Goal: Task Accomplishment & Management: Use online tool/utility

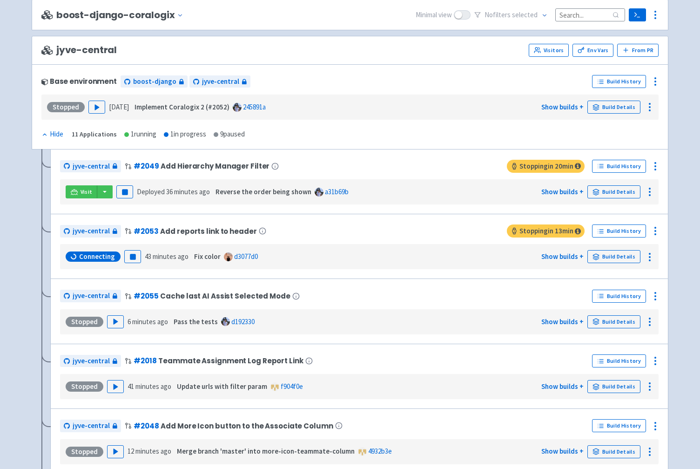
scroll to position [2292, 0]
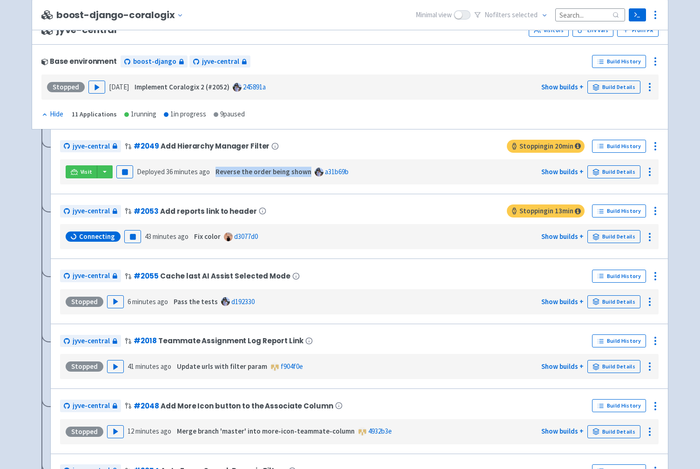
drag, startPoint x: 216, startPoint y: 180, endPoint x: 307, endPoint y: 179, distance: 90.8
click at [307, 176] on strong "Reverse the order being shown" at bounding box center [264, 171] width 96 height 9
copy strong "Reverse the order being shown"
click at [654, 152] on icon at bounding box center [655, 146] width 11 height 11
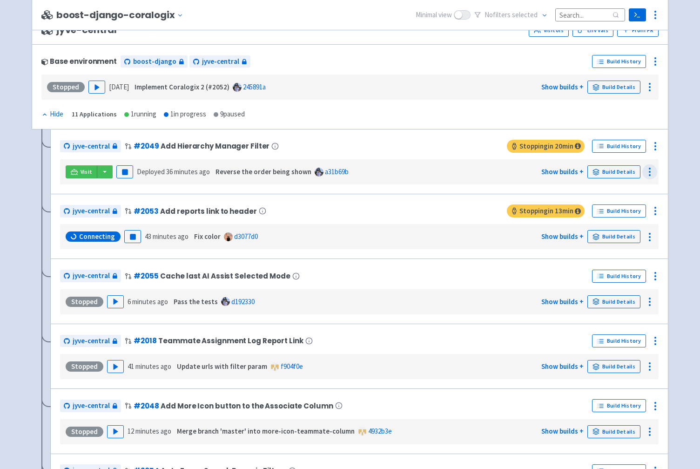
click at [652, 177] on icon at bounding box center [650, 171] width 11 height 11
click at [574, 176] on link "Show builds +" at bounding box center [563, 171] width 42 height 9
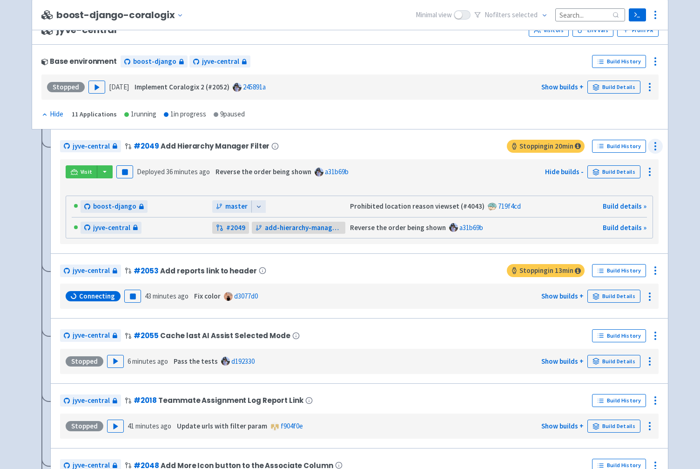
click at [655, 147] on circle at bounding box center [655, 146] width 1 height 1
click at [599, 238] on span "Rebuild" at bounding box center [601, 234] width 22 height 13
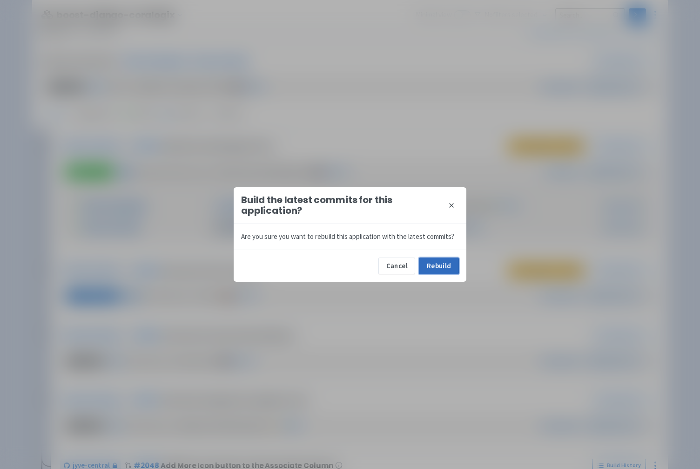
click at [428, 263] on button "Rebuild" at bounding box center [439, 266] width 40 height 17
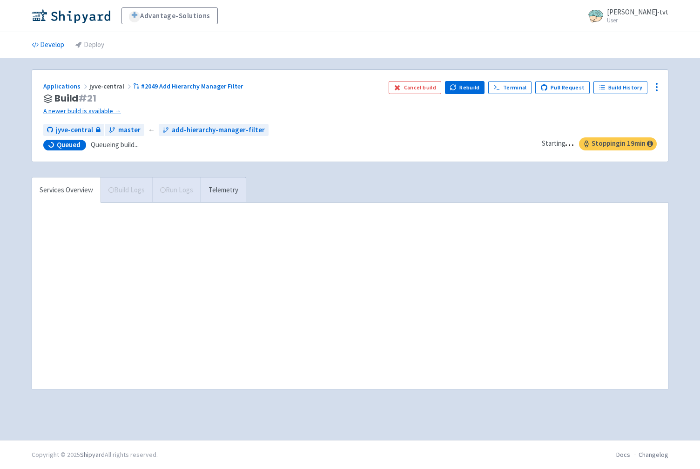
click at [11, 261] on div "Advantage-Solutions ian-tvt User Profile Sign out Develop Deploy" at bounding box center [350, 220] width 700 height 440
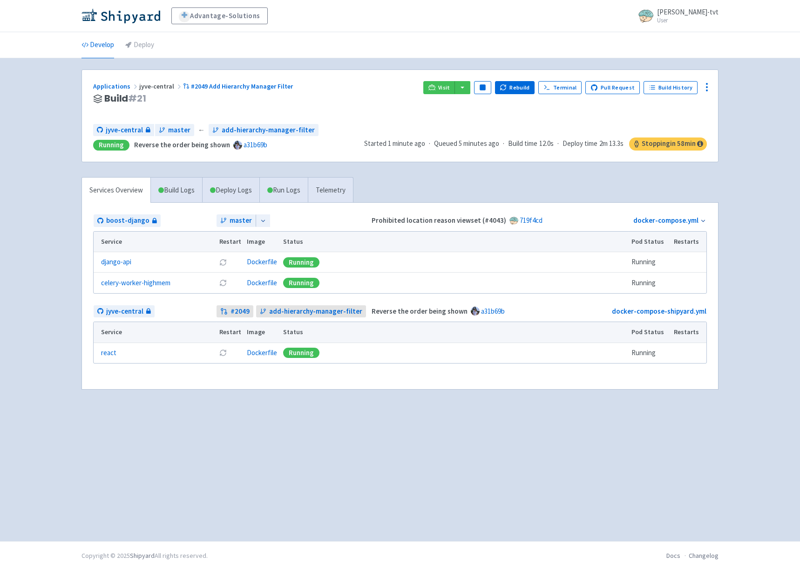
click at [43, 468] on div "Advantage-Solutions ian-tvt User Profile Sign out Develop Deploy" at bounding box center [400, 270] width 800 height 541
click at [62, 414] on div "Advantage-Solutions ian-tvt User Profile Sign out Develop Deploy" at bounding box center [400, 270] width 800 height 541
click at [444, 89] on span "Visit" at bounding box center [444, 87] width 12 height 7
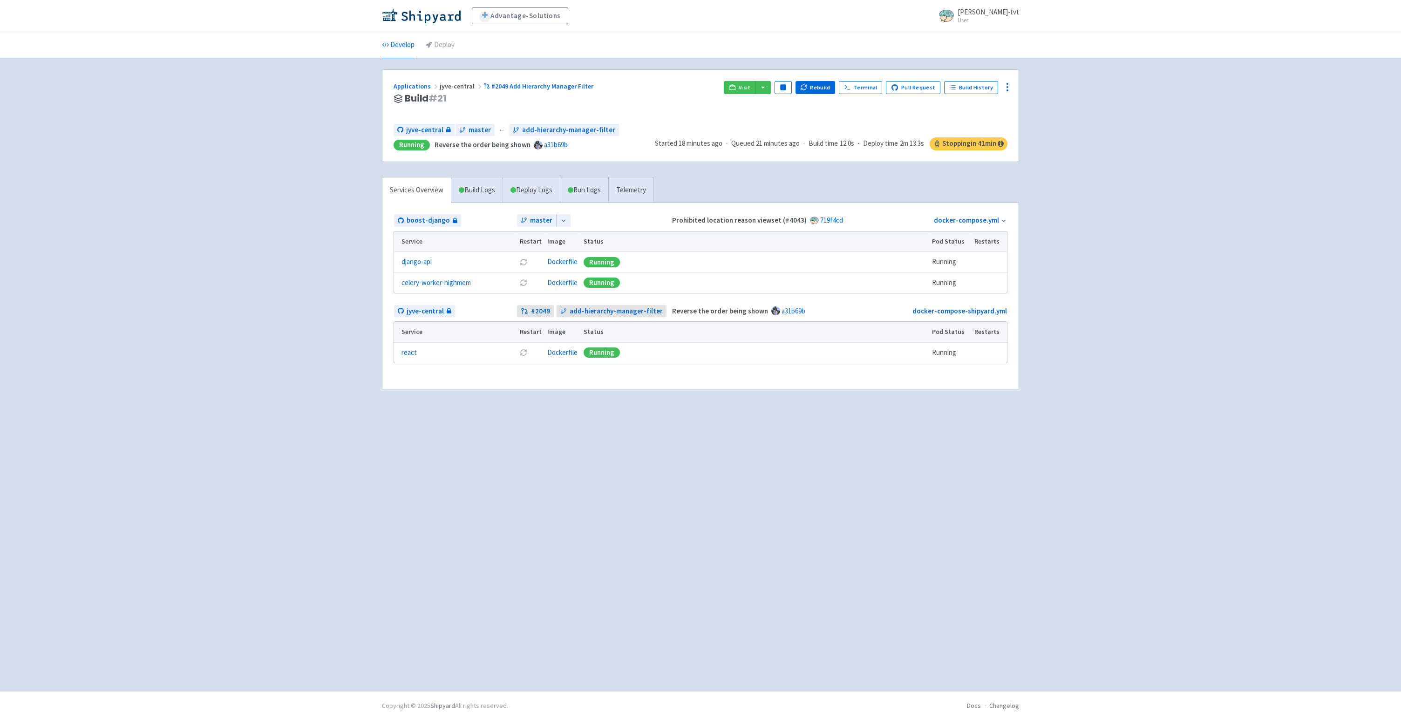
click at [307, 334] on div "Advantage-Solutions ian-tvt User Profile Sign out Develop Deploy" at bounding box center [700, 345] width 1401 height 691
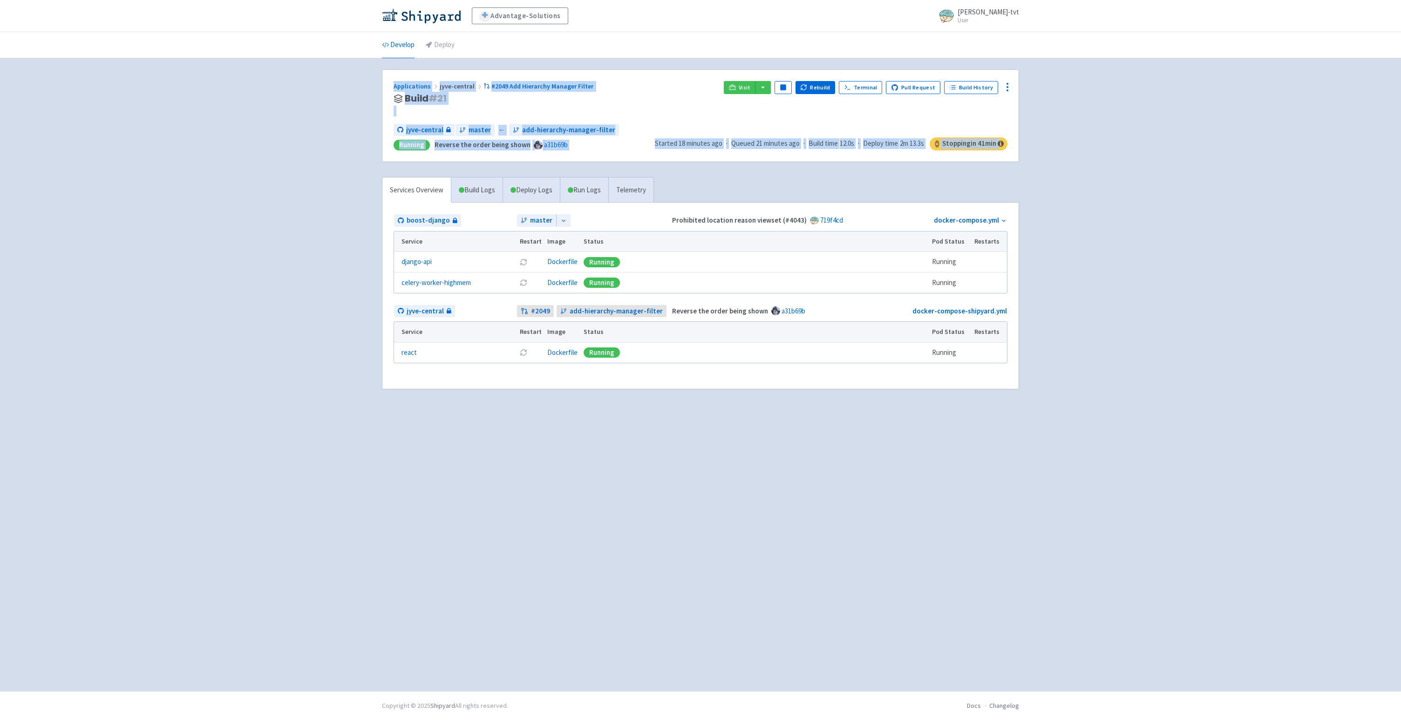
drag, startPoint x: 268, startPoint y: 152, endPoint x: 268, endPoint y: 218, distance: 66.6
click at [268, 218] on div "Advantage-Solutions ian-tvt User Profile Sign out Develop Deploy" at bounding box center [700, 345] width 1401 height 691
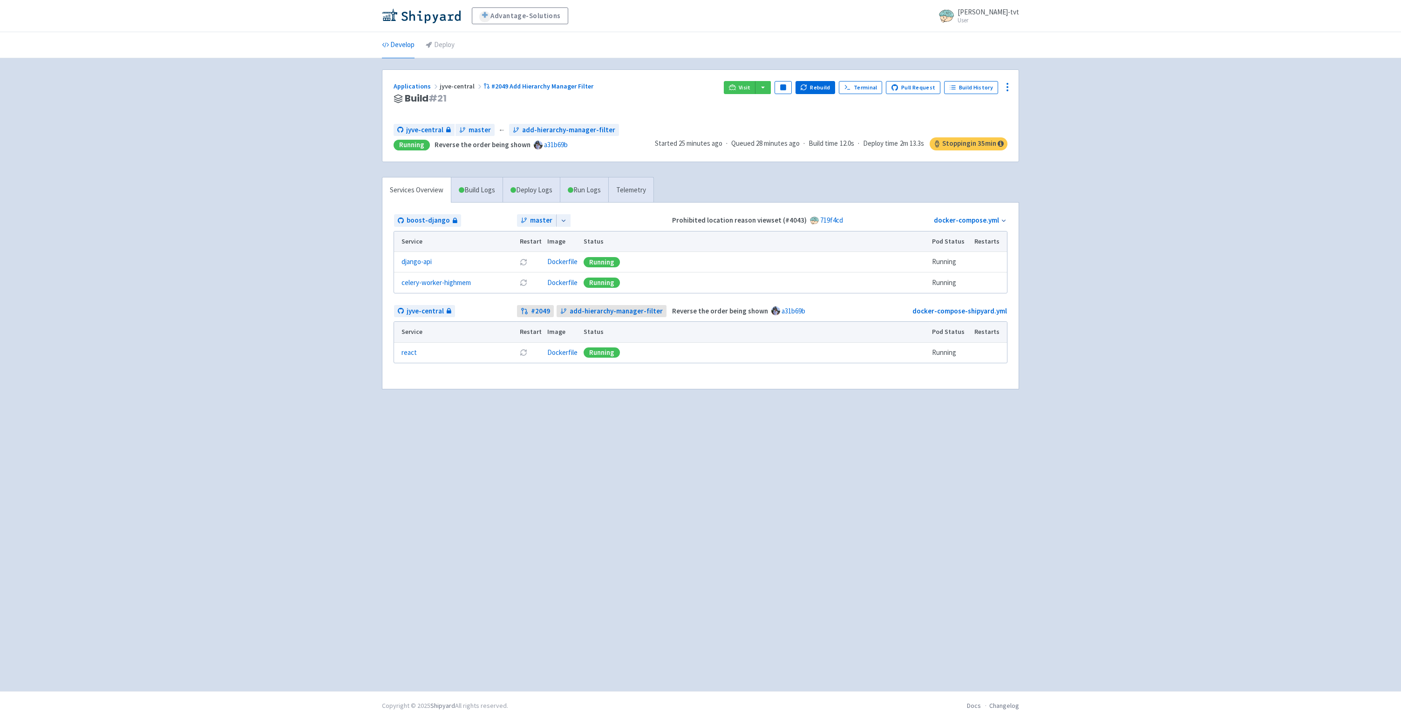
click at [321, 224] on div "Advantage-Solutions ian-tvt User Profile Sign out Develop Deploy" at bounding box center [700, 345] width 1401 height 691
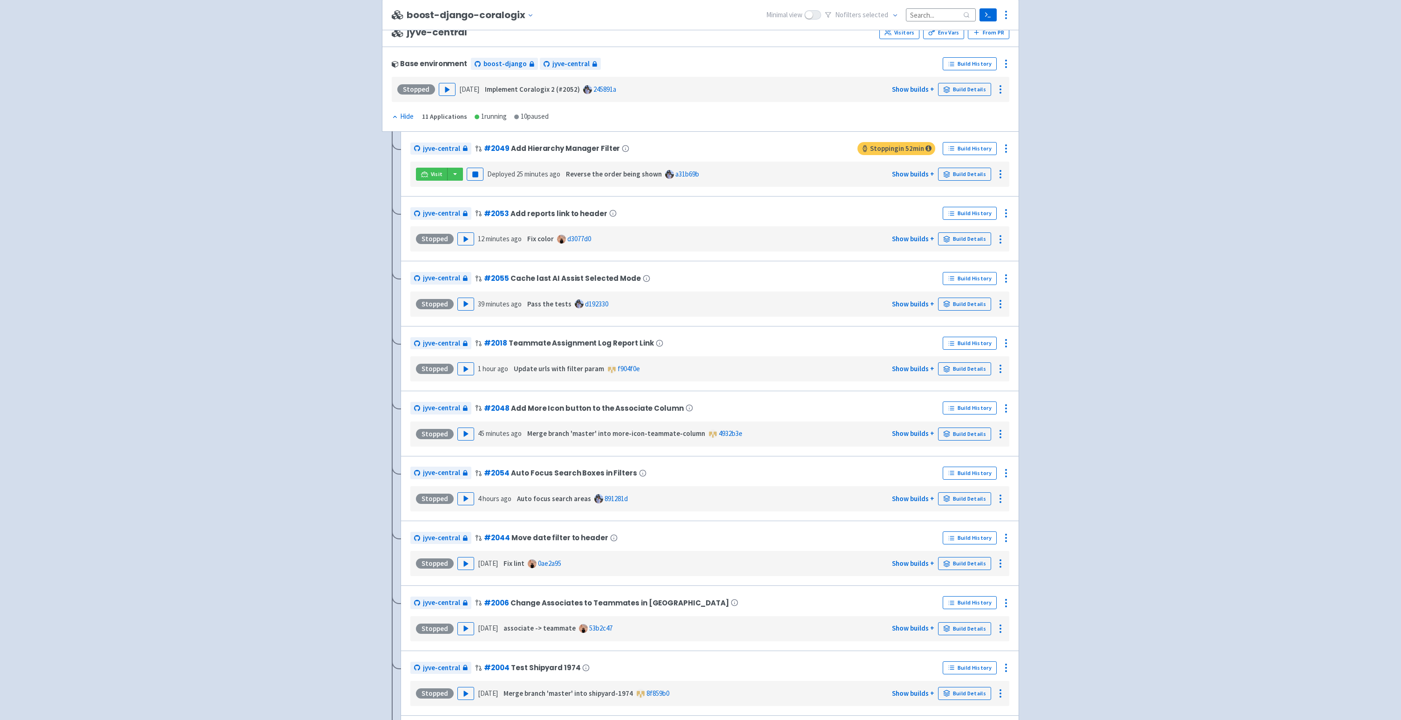
scroll to position [2282, 0]
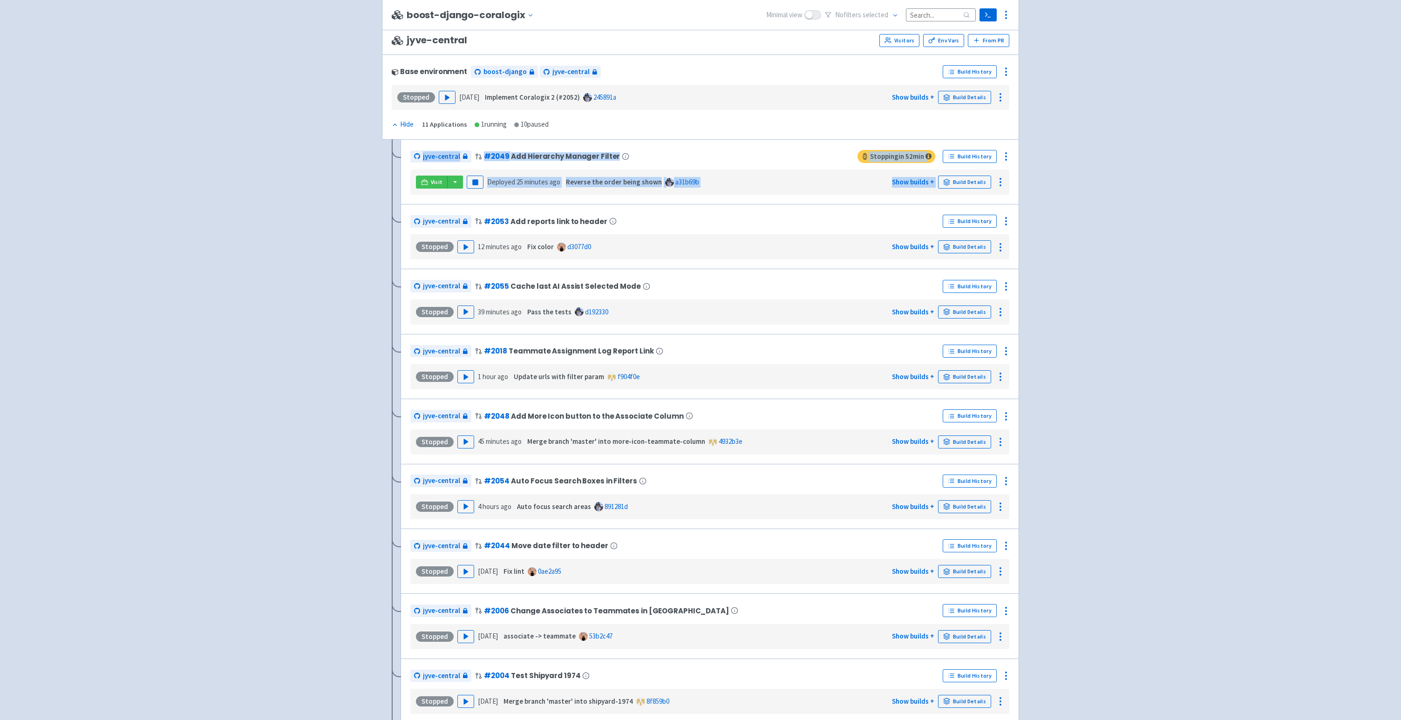
drag, startPoint x: 292, startPoint y: 183, endPoint x: 270, endPoint y: 236, distance: 57.6
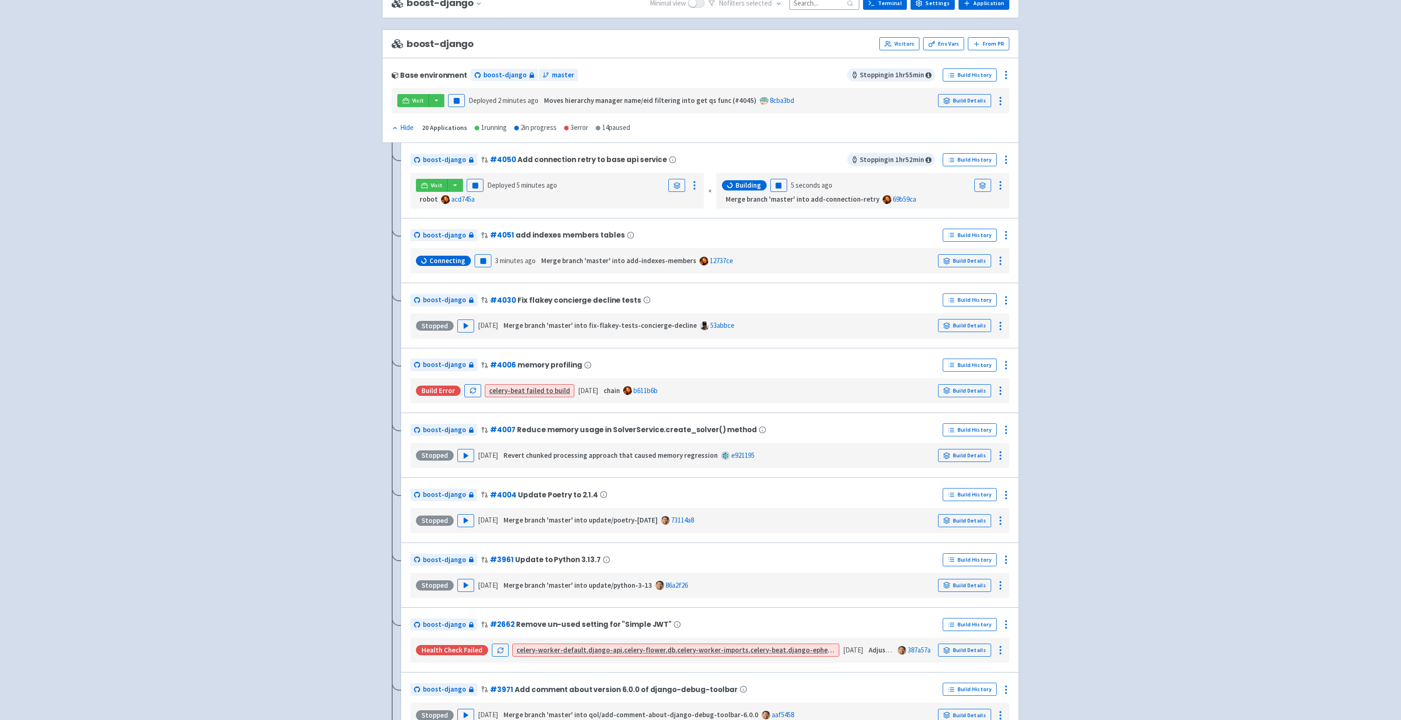
scroll to position [0, 0]
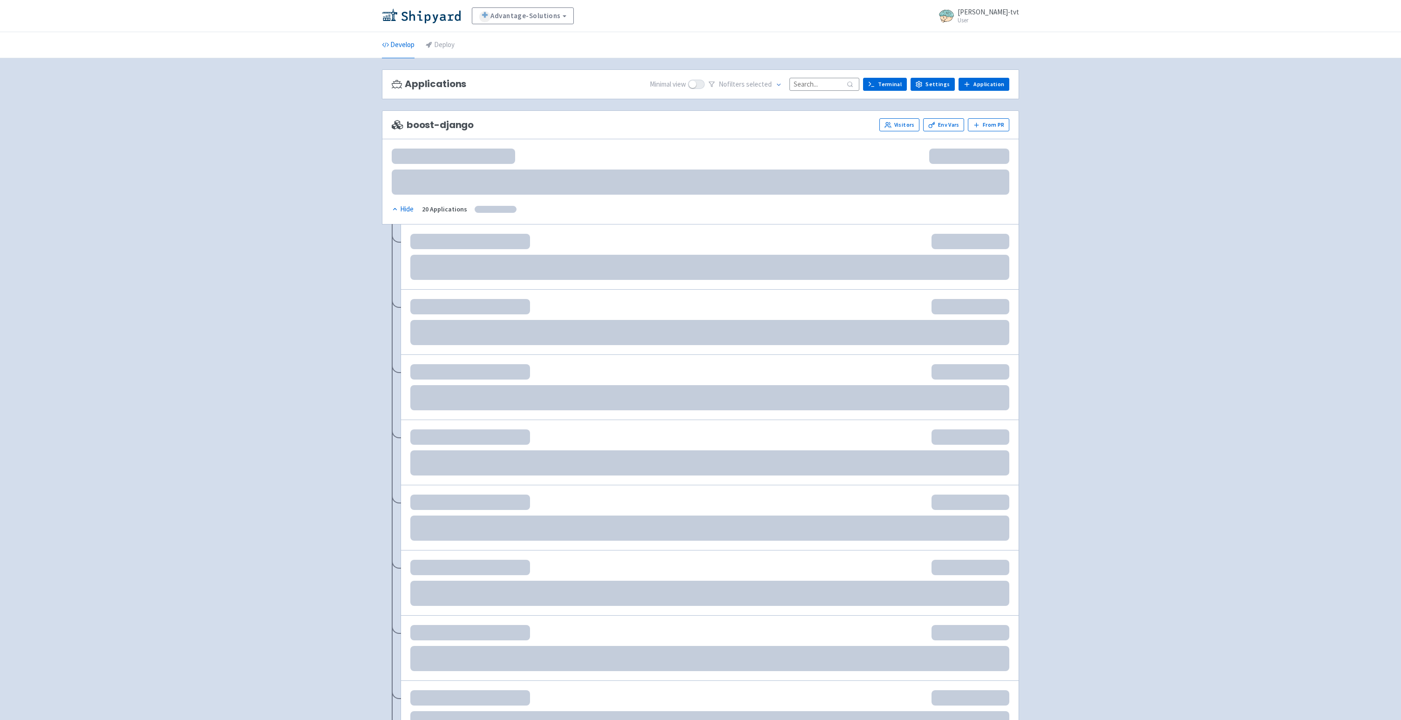
click at [318, 213] on div "Advantage-Solutions View Organizations ian-tvt User Profile Sign out Develop De…" at bounding box center [700, 585] width 1401 height 1170
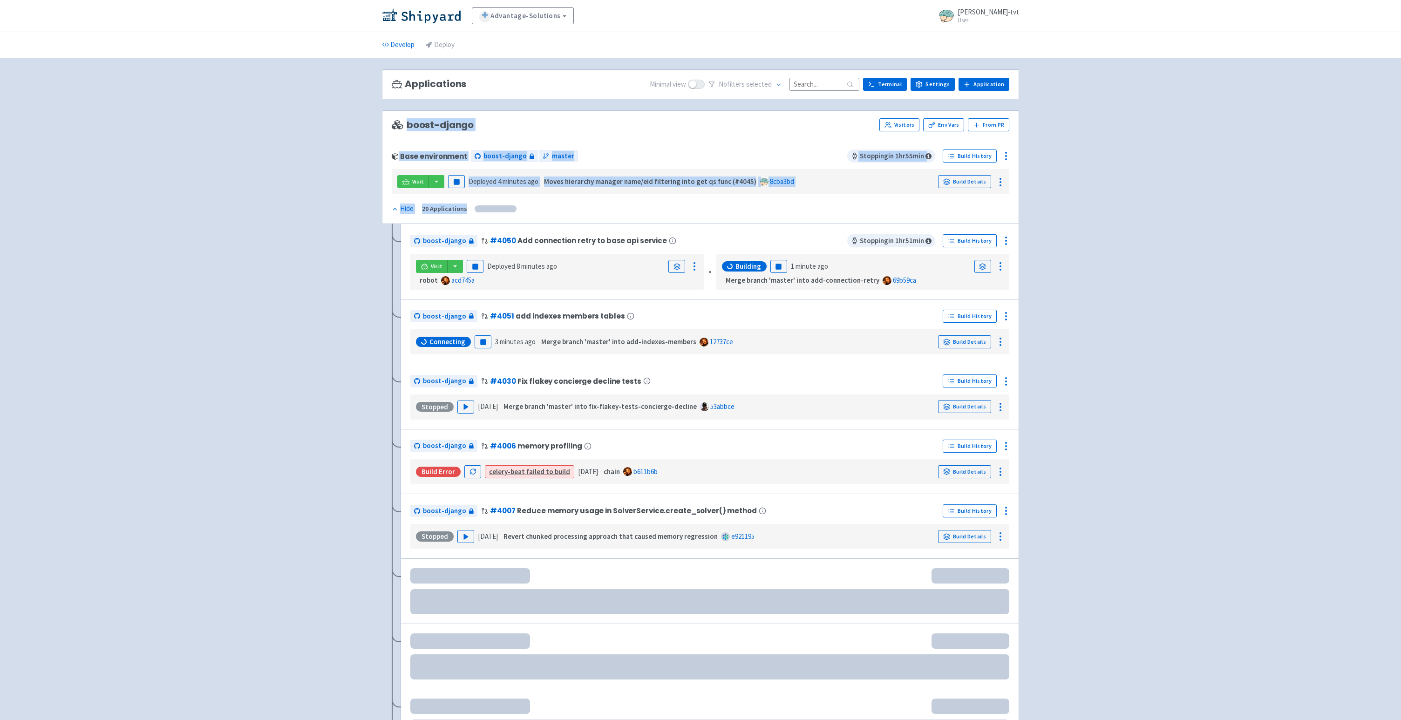
drag, startPoint x: 356, startPoint y: 111, endPoint x: 332, endPoint y: 246, distance: 137.7
click at [332, 246] on div "Advantage-Solutions View Organizations ian-tvt User Profile Sign out Develop De…" at bounding box center [700, 589] width 1401 height 1179
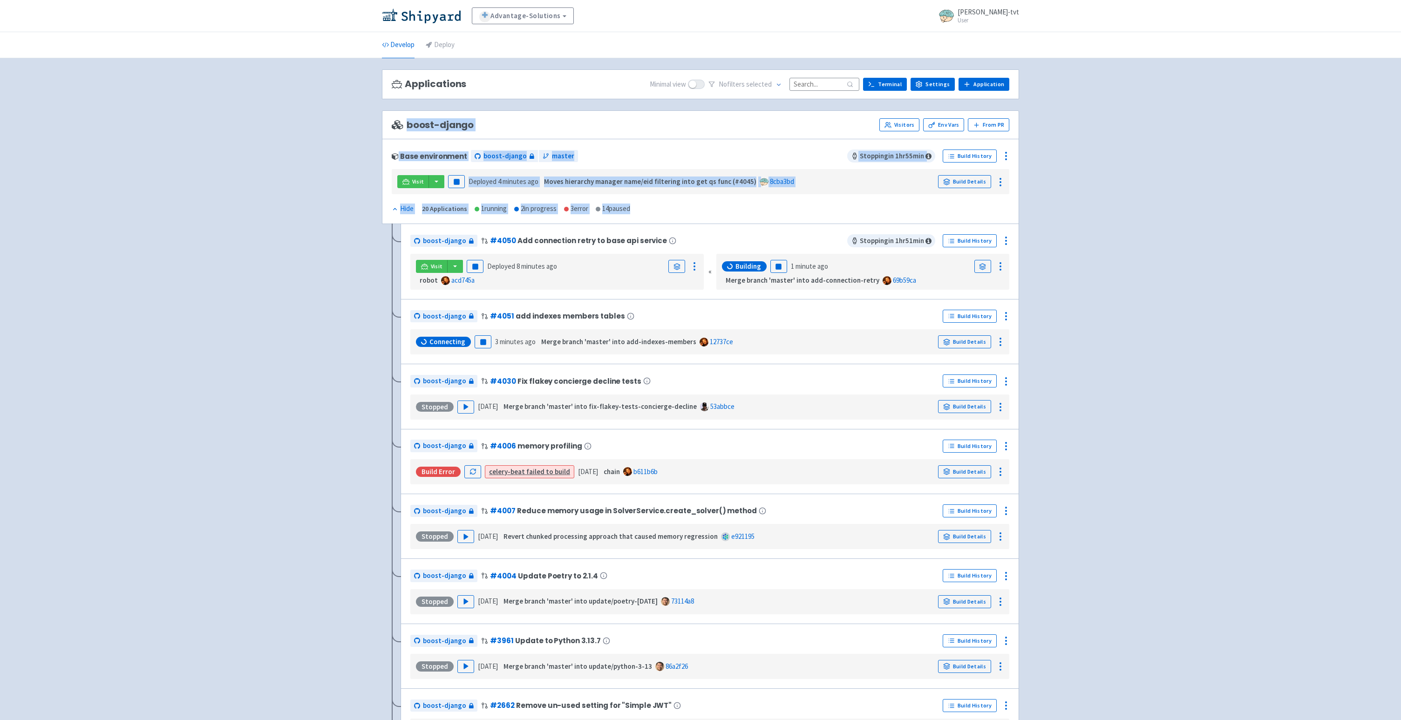
click at [318, 252] on div "Advantage-Solutions View Organizations ian-tvt User Profile Sign out Develop De…" at bounding box center [700, 588] width 1401 height 1176
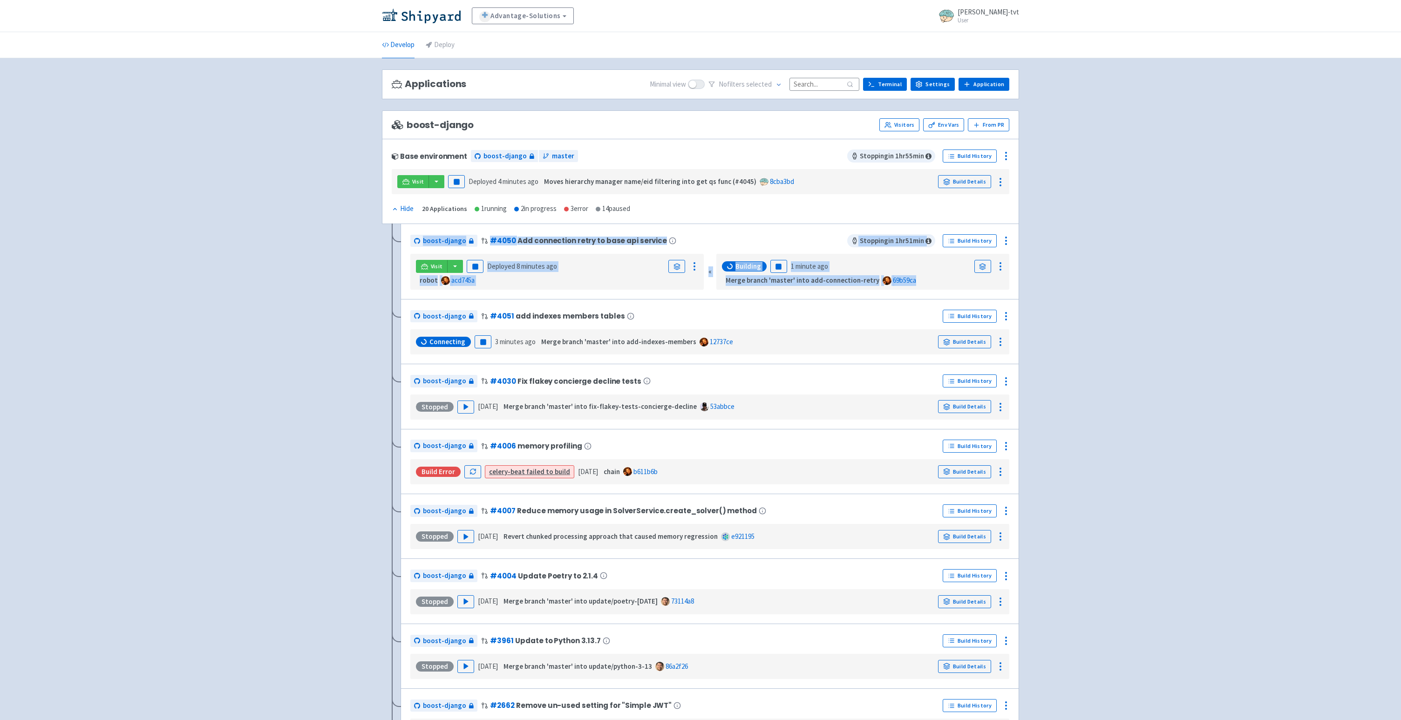
drag, startPoint x: 371, startPoint y: 236, endPoint x: 347, endPoint y: 313, distance: 81.3
click at [347, 313] on div "Advantage-Solutions View Organizations ian-tvt User Profile Sign out Develop De…" at bounding box center [700, 588] width 1401 height 1176
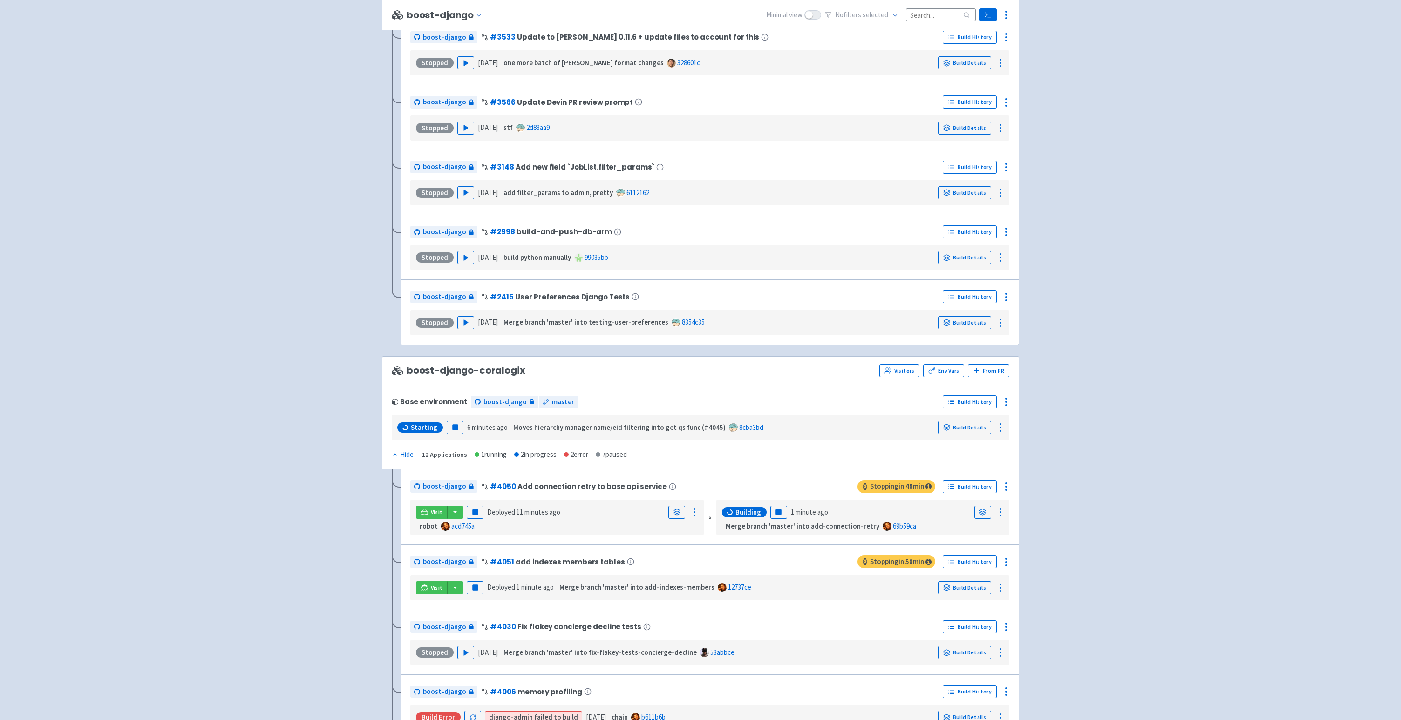
scroll to position [1127, 0]
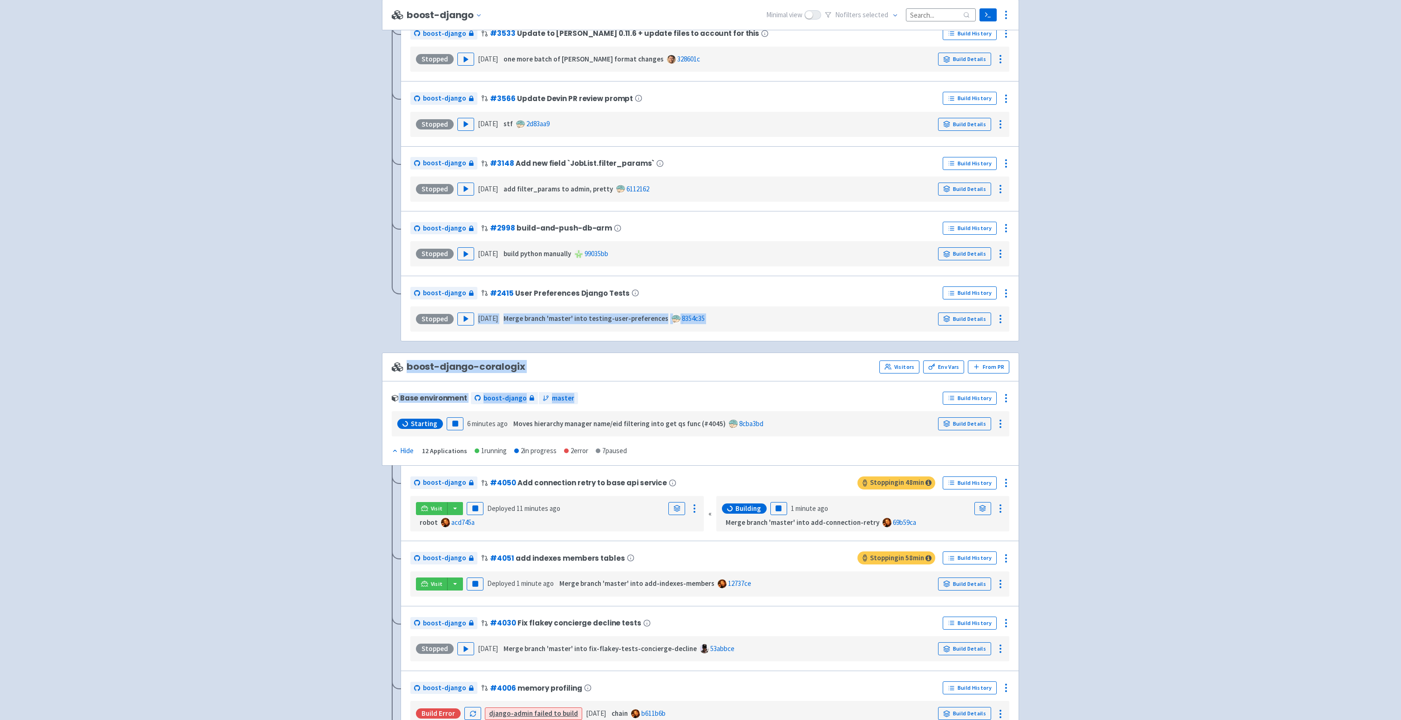
drag, startPoint x: 330, startPoint y: 336, endPoint x: 316, endPoint y: 427, distance: 92.0
drag, startPoint x: 378, startPoint y: 367, endPoint x: 378, endPoint y: 458, distance: 90.8
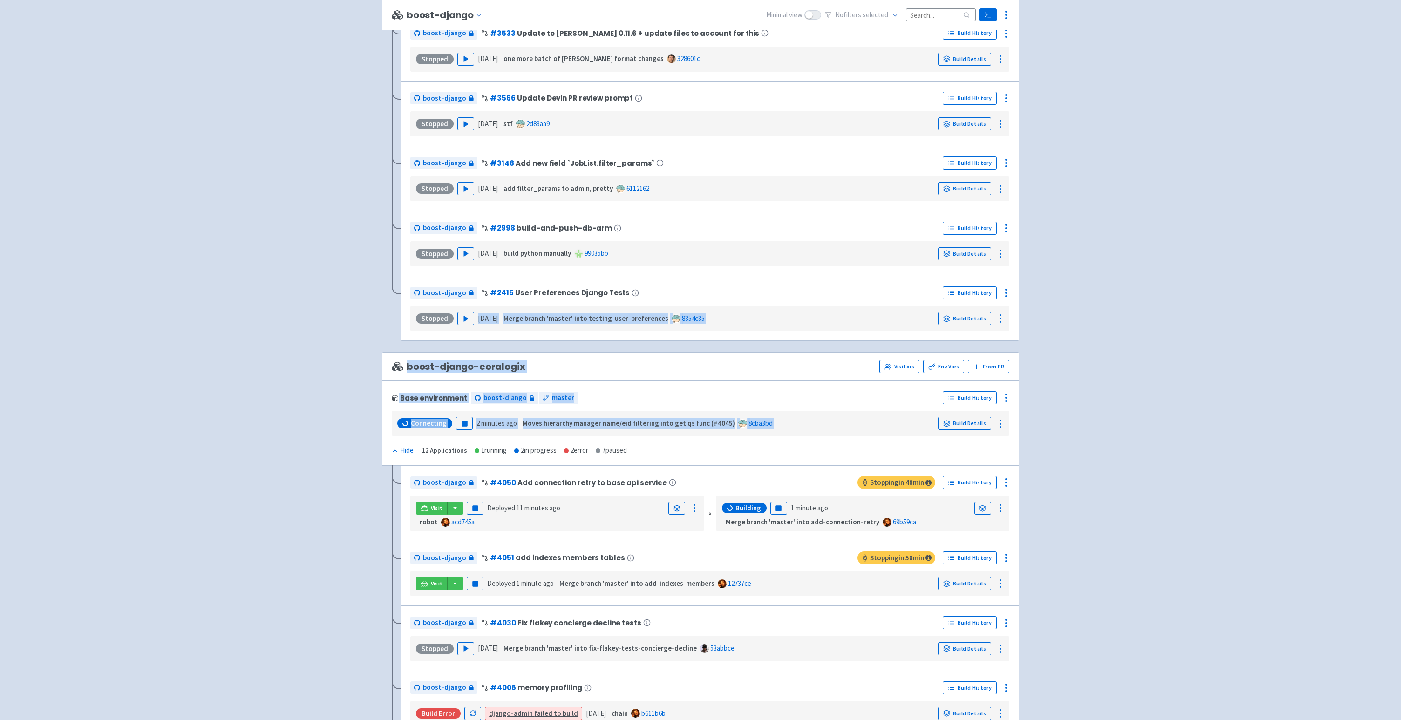
click at [378, 458] on div "boost-django Change env Minimal view No filter s selected Terminal Settings App…" at bounding box center [700, 17] width 652 height 2130
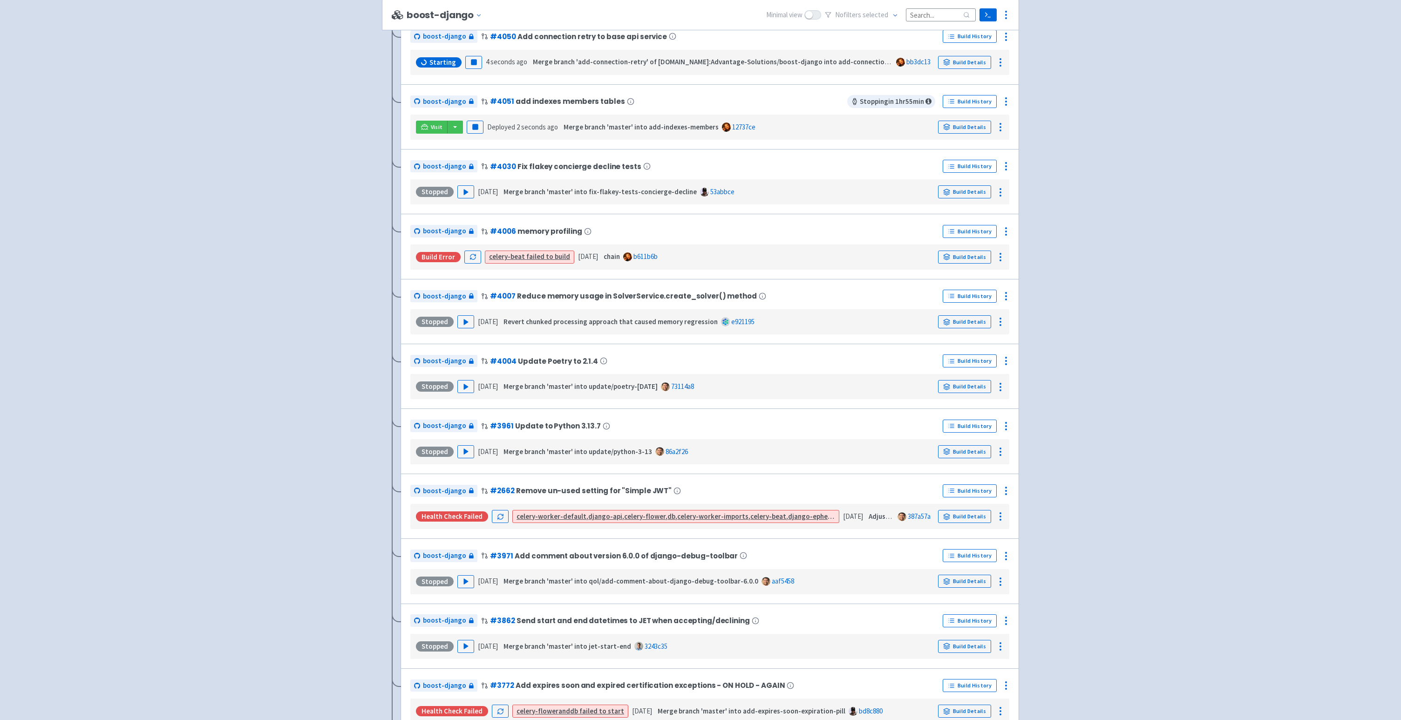
scroll to position [0, 0]
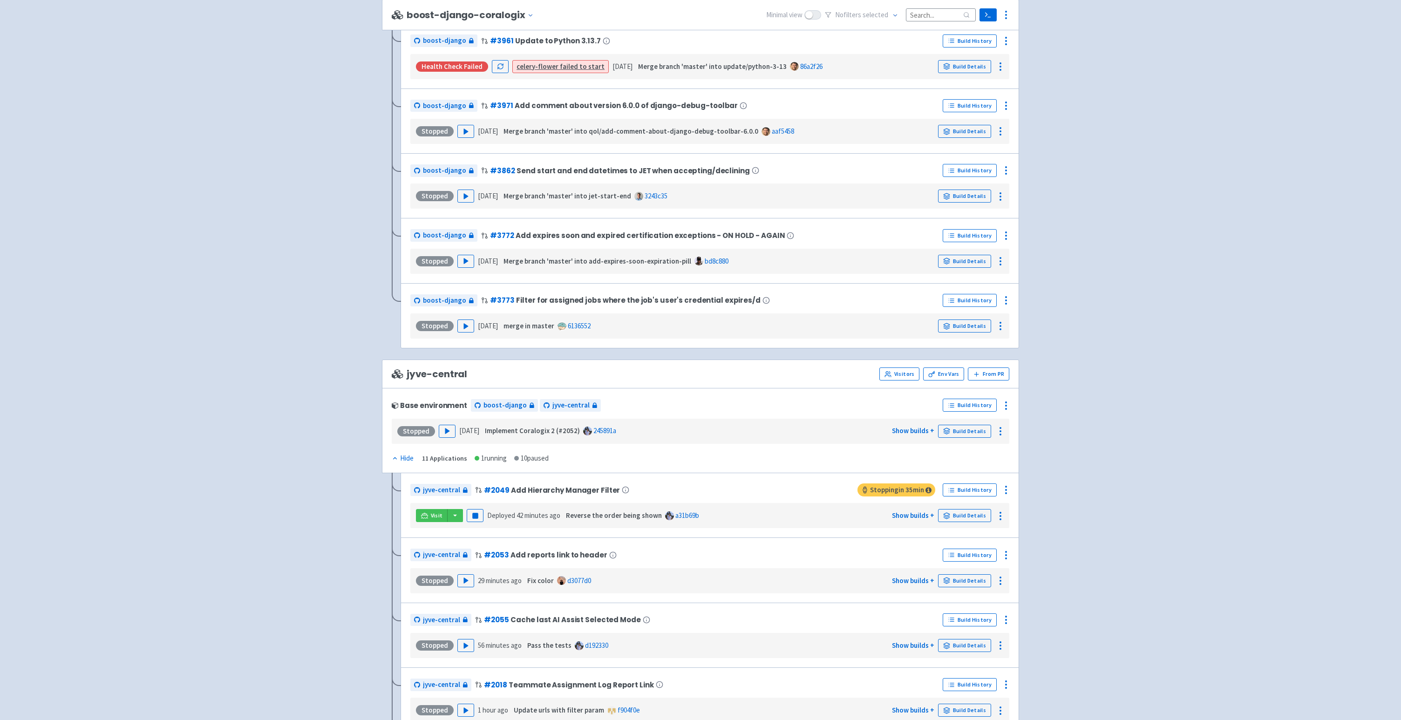
scroll to position [1993, 0]
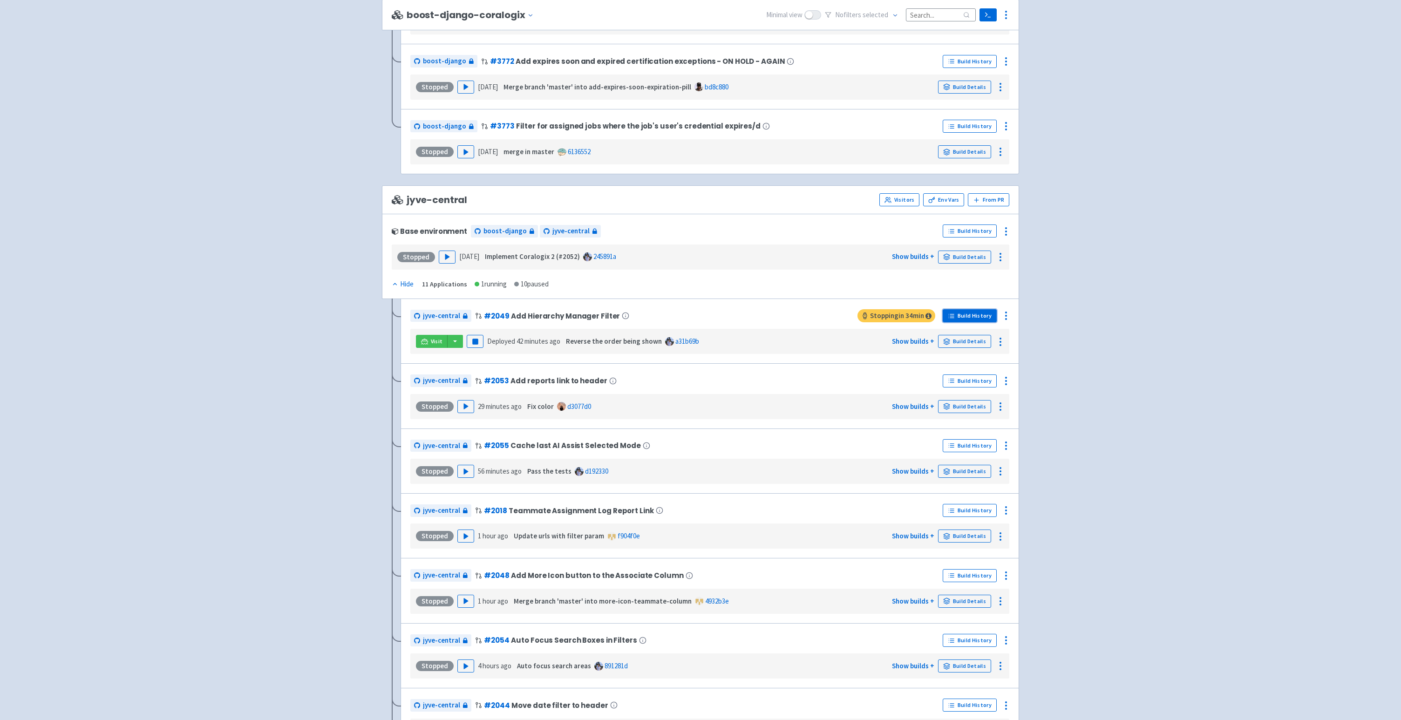
click at [983, 322] on link "Build History" at bounding box center [970, 315] width 54 height 13
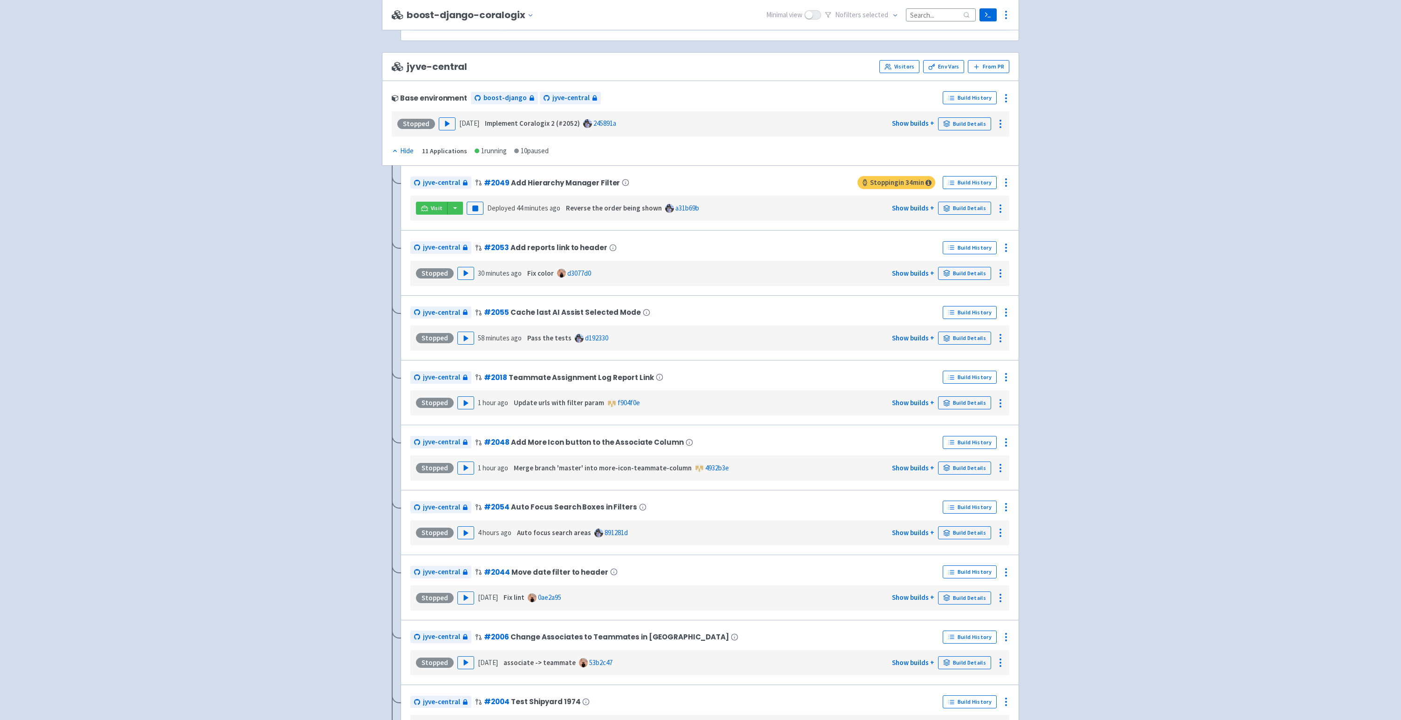
scroll to position [2126, 0]
click at [1000, 188] on icon at bounding box center [1005, 181] width 11 height 11
click at [957, 277] on span "Rebuild" at bounding box center [951, 270] width 22 height 13
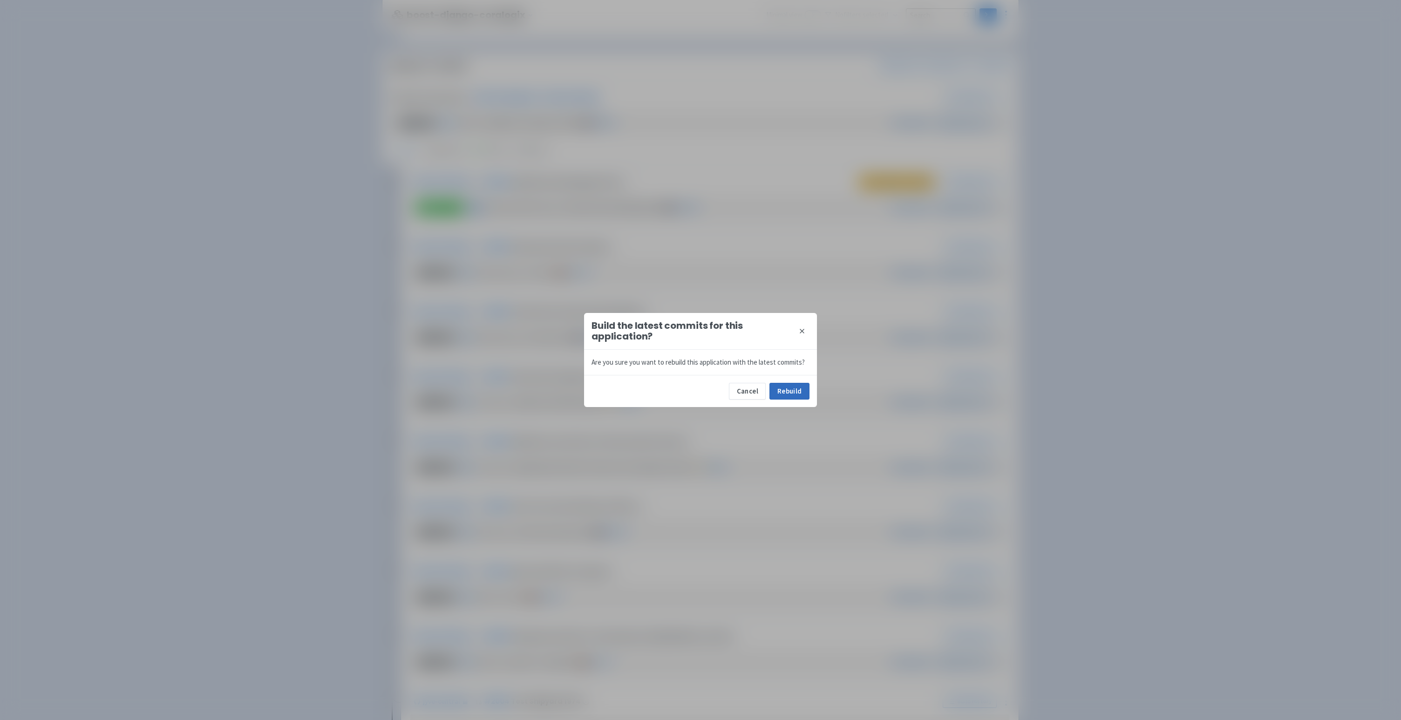
click at [792, 394] on button "Rebuild" at bounding box center [789, 391] width 40 height 17
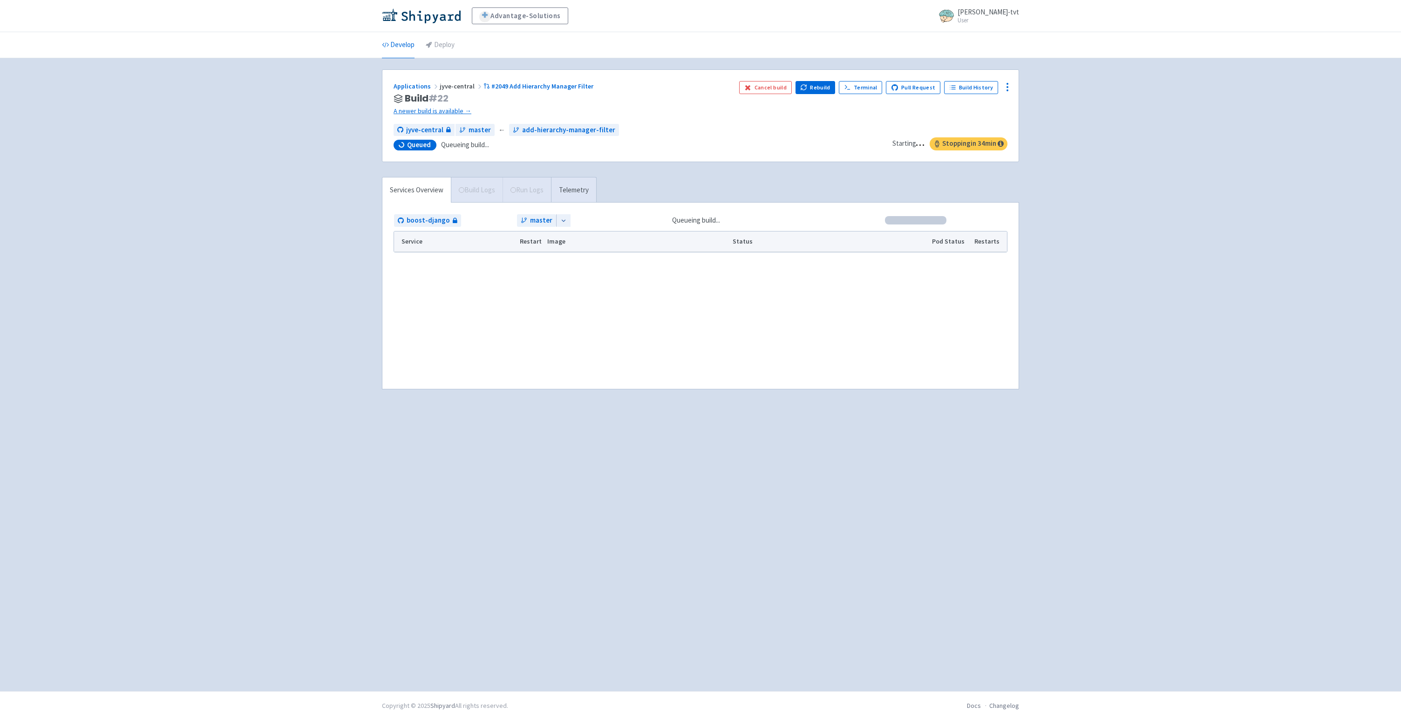
click at [269, 343] on div "Advantage-Solutions ian-tvt User Profile Sign out Develop Deploy" at bounding box center [700, 345] width 1401 height 691
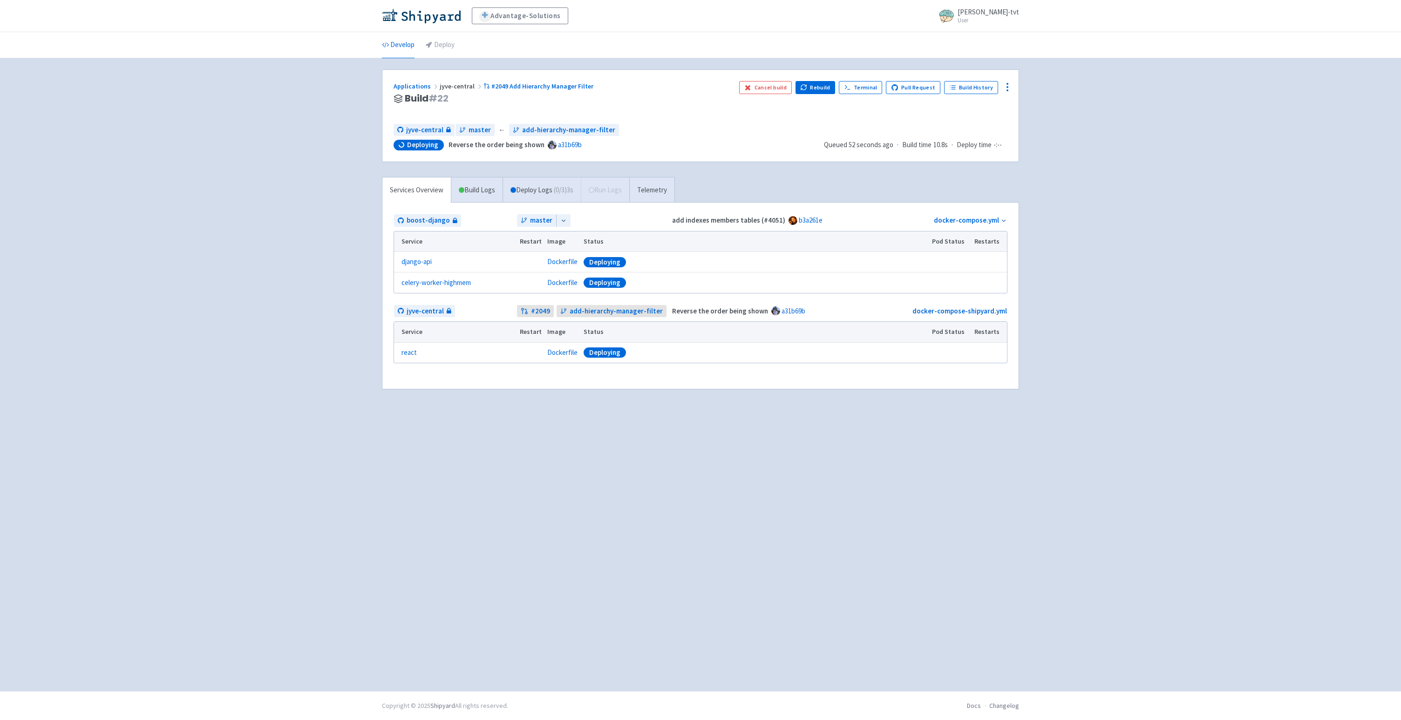
click at [685, 543] on div "Applications jyve-central #2049 Add Hierarchy Manager Filter Build # 22 Cancel …" at bounding box center [700, 374] width 637 height 611
click at [266, 424] on div "Advantage-Solutions ian-tvt User Profile Sign out Develop Deploy" at bounding box center [700, 345] width 1401 height 691
click at [296, 353] on div "Advantage-Solutions ian-tvt User Profile Sign out Develop Deploy" at bounding box center [700, 345] width 1401 height 691
click at [231, 308] on div "Advantage-Solutions ian-tvt User Profile Sign out Develop Deploy" at bounding box center [700, 345] width 1401 height 691
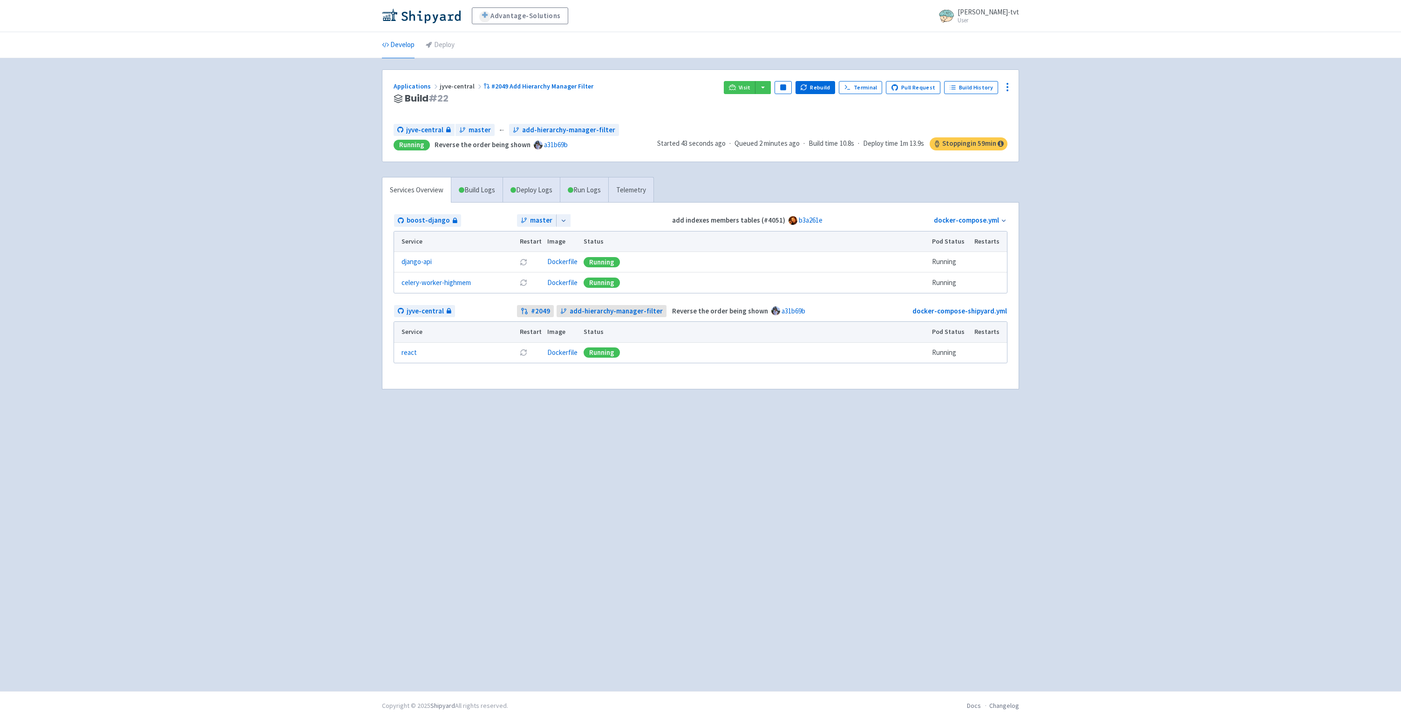
click at [237, 183] on div "Advantage-Solutions ian-tvt User Profile Sign out Develop Deploy" at bounding box center [700, 345] width 1401 height 691
click at [1133, 170] on div "Advantage-Solutions ian-tvt User Profile Sign out Develop Deploy" at bounding box center [700, 345] width 1401 height 691
click at [279, 293] on div "Advantage-Solutions ian-tvt User Profile Sign out Develop Deploy" at bounding box center [700, 345] width 1401 height 691
click at [194, 209] on div "Advantage-Solutions ian-tvt User Profile Sign out Develop Deploy" at bounding box center [700, 345] width 1401 height 691
click at [128, 210] on div "Advantage-Solutions ian-tvt User Profile Sign out Develop Deploy" at bounding box center [700, 345] width 1401 height 691
